Goal: Task Accomplishment & Management: Manage account settings

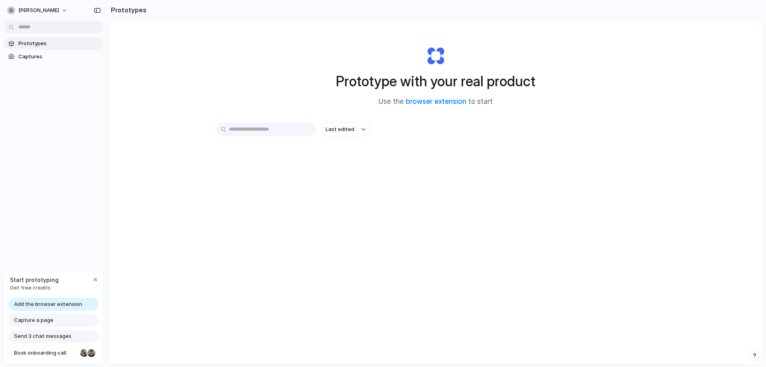
click at [48, 303] on span "Add the browser extension" at bounding box center [48, 304] width 68 height 8
click at [208, 108] on div "Prototype with your real product Use the browser extension to start Last edited" at bounding box center [435, 213] width 655 height 386
click at [44, 303] on span "Add the browser extension" at bounding box center [48, 304] width 68 height 8
click at [41, 321] on span "Capture a page" at bounding box center [33, 320] width 39 height 8
click at [30, 56] on span "Captures" at bounding box center [59, 57] width 82 height 8
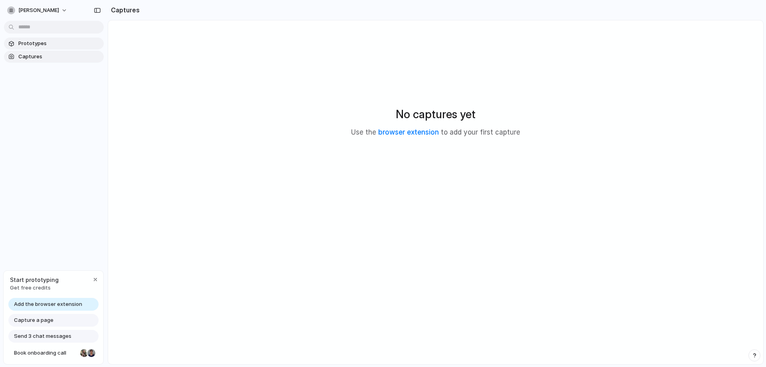
click at [37, 41] on span "Prototypes" at bounding box center [59, 43] width 82 height 8
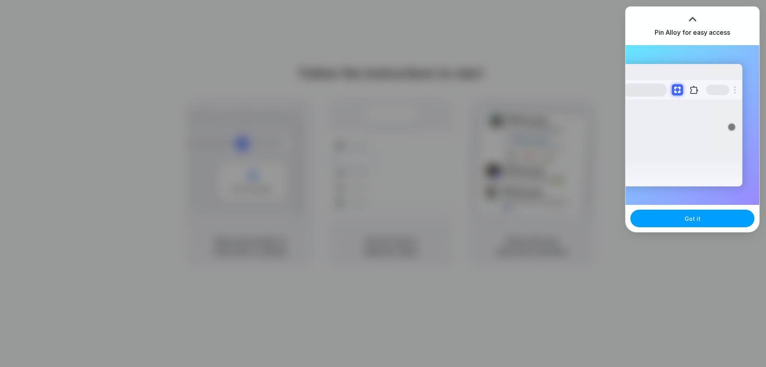
click at [688, 217] on span "Got it" at bounding box center [692, 218] width 16 height 8
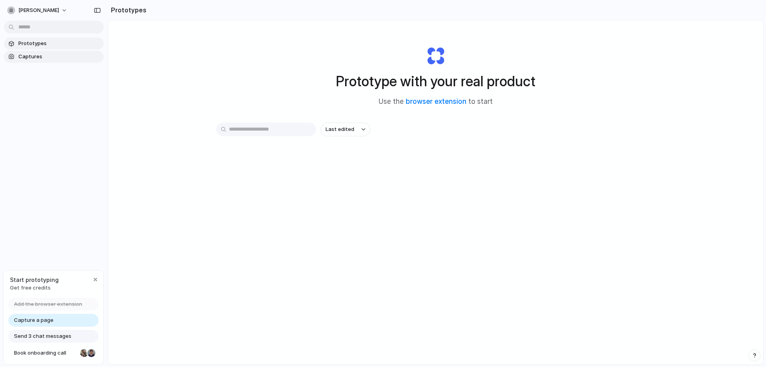
click at [24, 53] on span "Captures" at bounding box center [59, 57] width 82 height 8
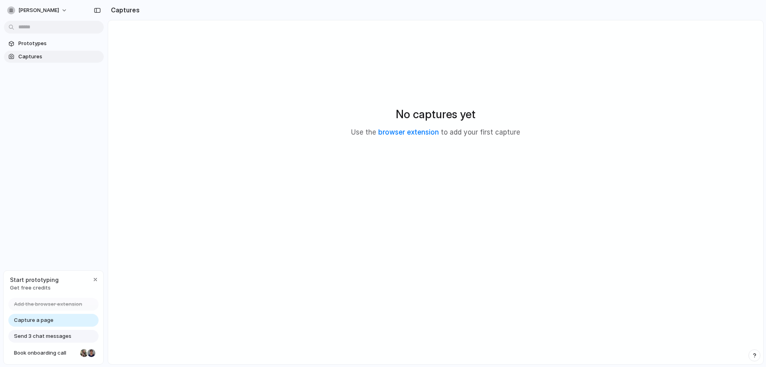
click at [48, 2] on div "[PERSON_NAME]" at bounding box center [54, 9] width 108 height 19
click at [41, 7] on button "[PERSON_NAME]" at bounding box center [37, 10] width 67 height 13
click at [230, 41] on div "Settings Invite members Change theme Sign out" at bounding box center [383, 183] width 766 height 367
click at [42, 10] on button "[PERSON_NAME]" at bounding box center [37, 10] width 67 height 13
click at [97, 95] on span "Neutral dark" at bounding box center [92, 92] width 31 height 8
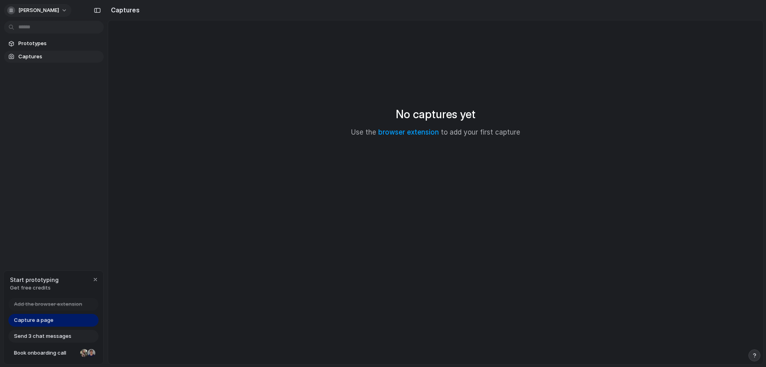
click at [38, 11] on span "[PERSON_NAME]" at bounding box center [38, 10] width 41 height 8
click at [104, 79] on li "Dark" at bounding box center [100, 79] width 52 height 13
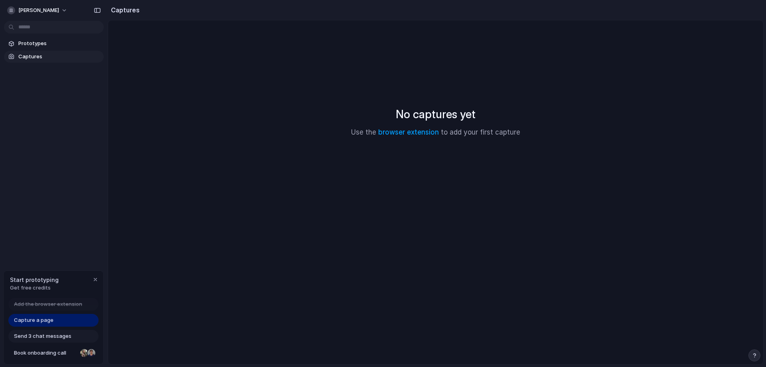
click at [21, 53] on span "Captures" at bounding box center [59, 57] width 82 height 8
click at [24, 55] on span "Captures" at bounding box center [59, 57] width 82 height 8
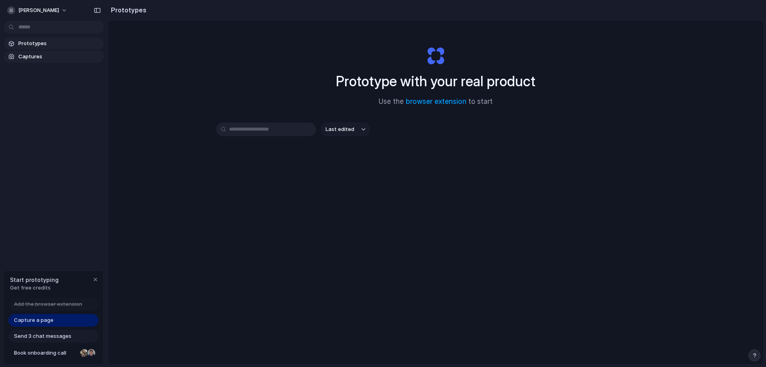
click at [55, 53] on span "Captures" at bounding box center [59, 57] width 82 height 8
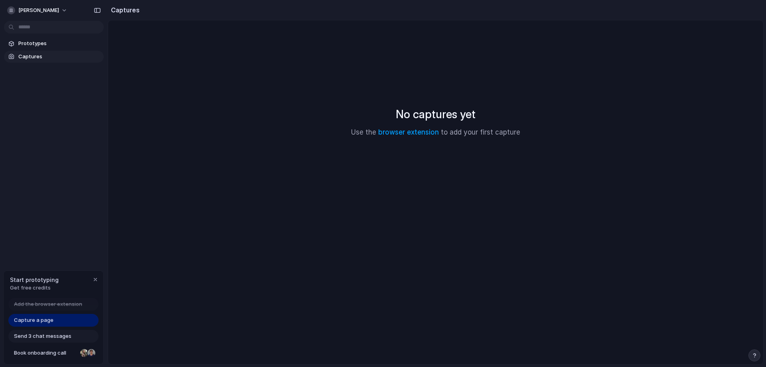
click at [26, 54] on span "Captures" at bounding box center [59, 57] width 82 height 8
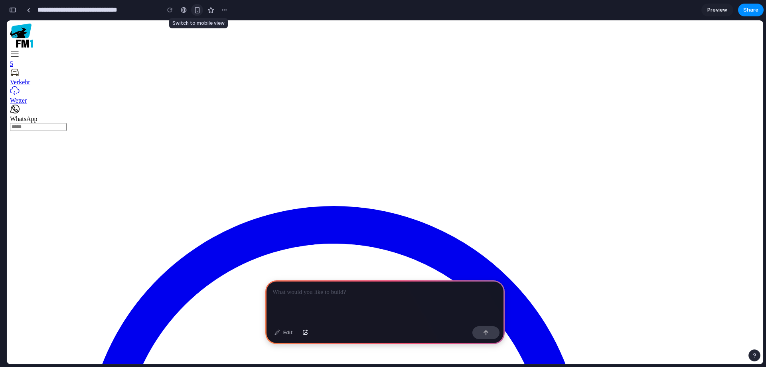
click at [196, 9] on div "button" at bounding box center [197, 10] width 7 height 7
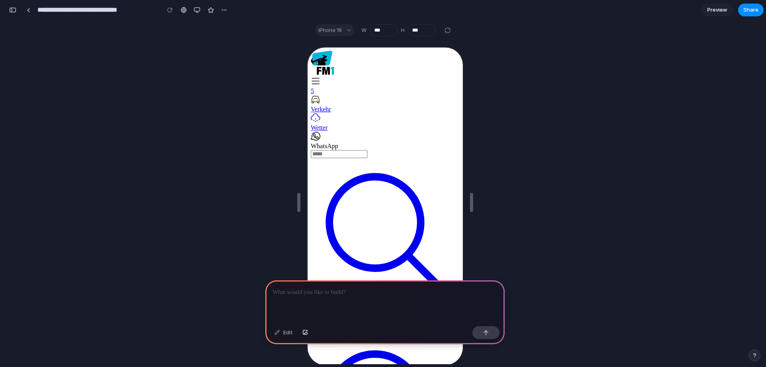
click at [361, 292] on p at bounding box center [384, 292] width 225 height 10
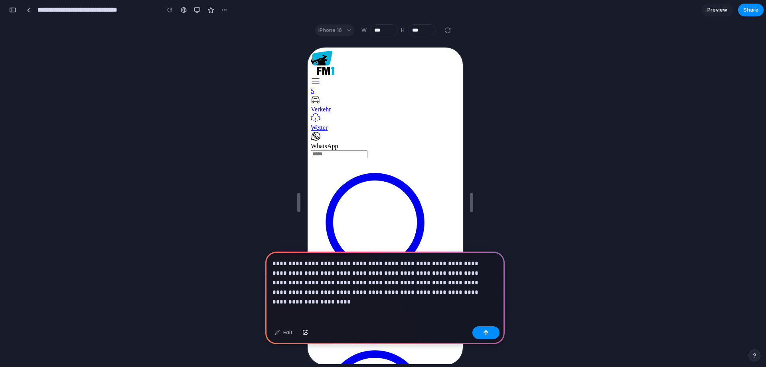
click at [374, 285] on p "**********" at bounding box center [383, 277] width 222 height 38
click at [413, 289] on p "**********" at bounding box center [383, 277] width 222 height 38
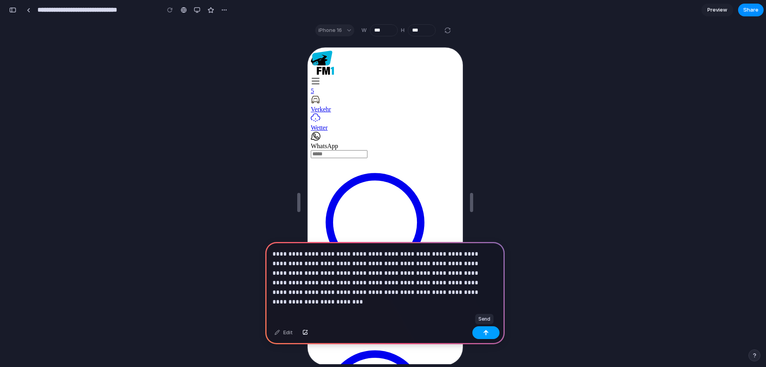
click at [483, 330] on div "button" at bounding box center [486, 332] width 6 height 6
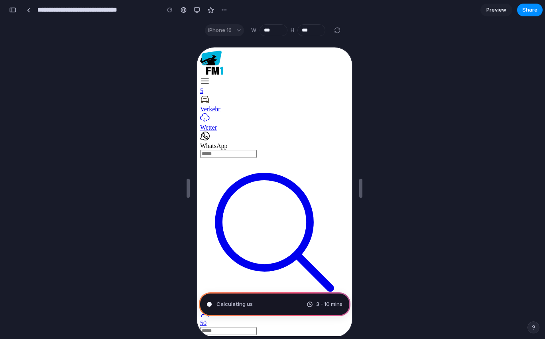
type input "**********"
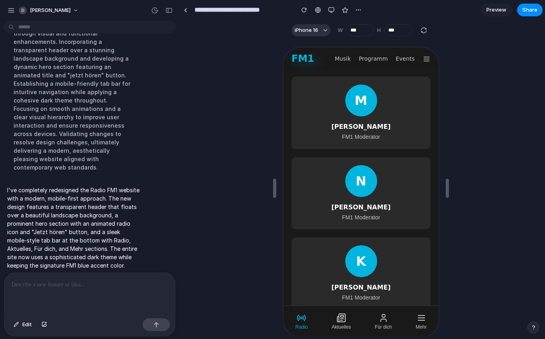
scroll to position [624, 0]
click at [337, 321] on icon at bounding box center [341, 317] width 8 height 8
click at [383, 319] on icon at bounding box center [383, 317] width 10 height 10
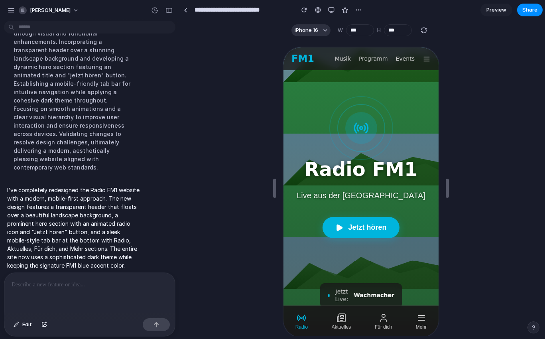
scroll to position [0, 0]
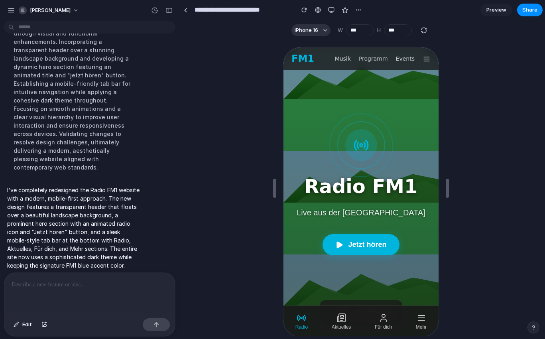
click at [343, 56] on span "Musik" at bounding box center [342, 58] width 16 height 8
click at [376, 62] on span "Programm" at bounding box center [372, 58] width 29 height 8
click at [402, 57] on span "Events" at bounding box center [404, 58] width 19 height 8
click at [422, 57] on icon at bounding box center [426, 58] width 8 height 8
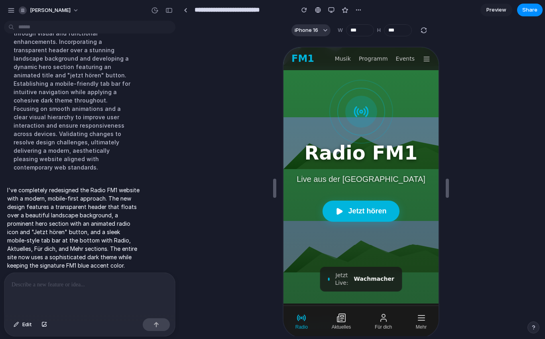
scroll to position [80, 0]
